Goal: Find specific page/section: Find specific page/section

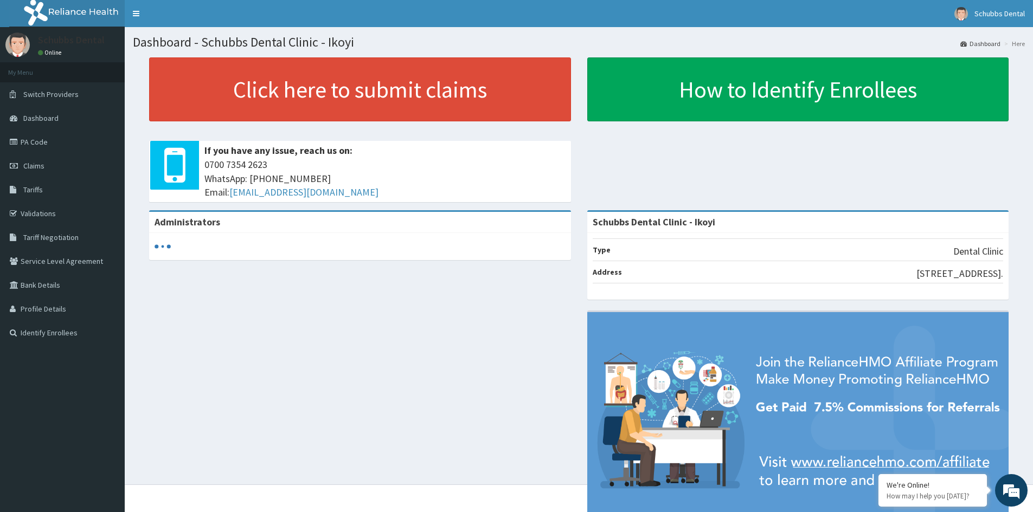
click at [677, 226] on strong "Schubbs Dental Clinic - Ikoyi" at bounding box center [654, 222] width 123 height 12
click at [692, 227] on strong "Schubbs Dental Clinic - Ikoyi" at bounding box center [654, 222] width 123 height 12
click at [42, 142] on link "PA Code" at bounding box center [62, 142] width 125 height 24
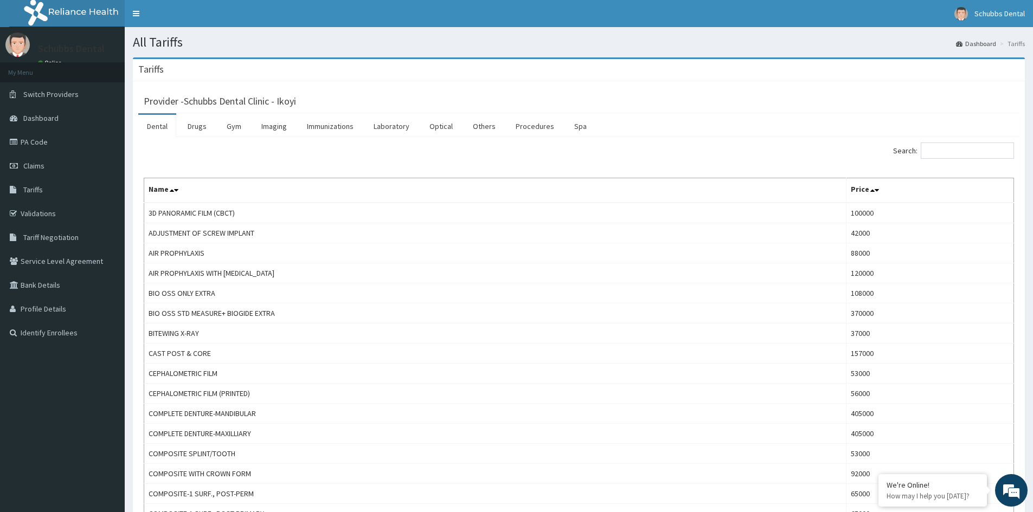
click at [160, 126] on link "Dental" at bounding box center [157, 126] width 38 height 23
click at [151, 131] on link "Dental" at bounding box center [157, 126] width 38 height 23
click at [43, 118] on span "Dashboard" at bounding box center [40, 118] width 35 height 10
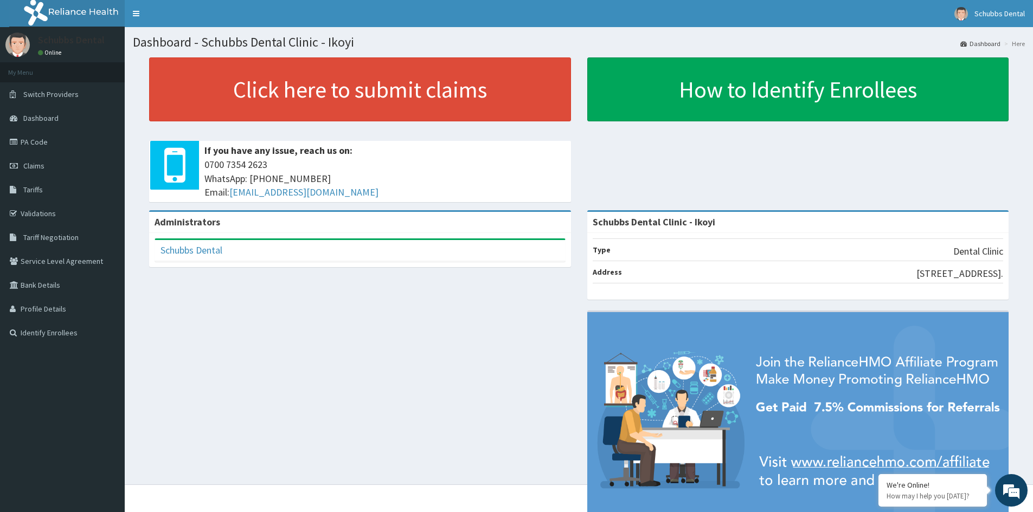
click at [683, 226] on strong "Schubbs Dental Clinic - Ikoyi" at bounding box center [654, 222] width 123 height 12
click at [211, 255] on link "Schubbs Dental" at bounding box center [191, 250] width 62 height 12
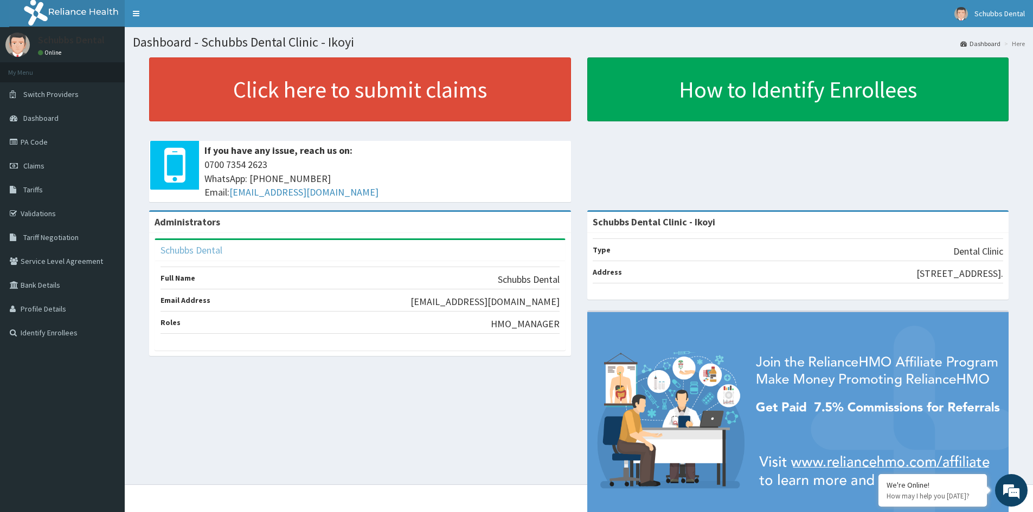
click at [211, 255] on link "Schubbs Dental" at bounding box center [191, 250] width 62 height 12
click at [211, 253] on link "Schubbs Dental" at bounding box center [191, 250] width 62 height 12
click at [56, 144] on link "PA Code" at bounding box center [62, 142] width 125 height 24
